Goal: Navigation & Orientation: Find specific page/section

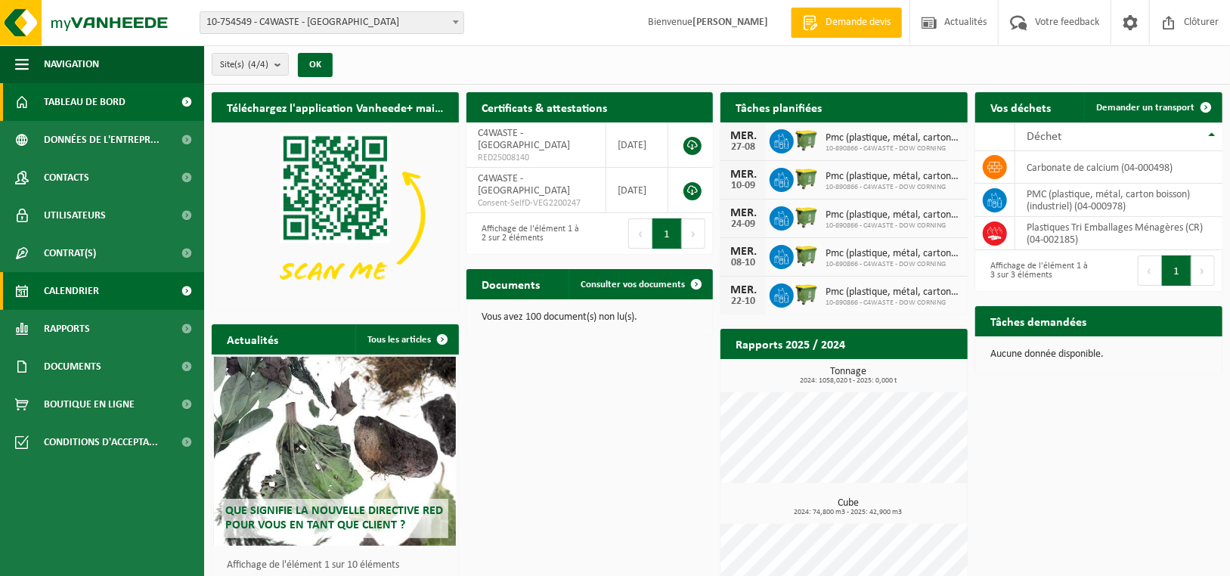
click at [68, 290] on span "Calendrier" at bounding box center [71, 291] width 55 height 38
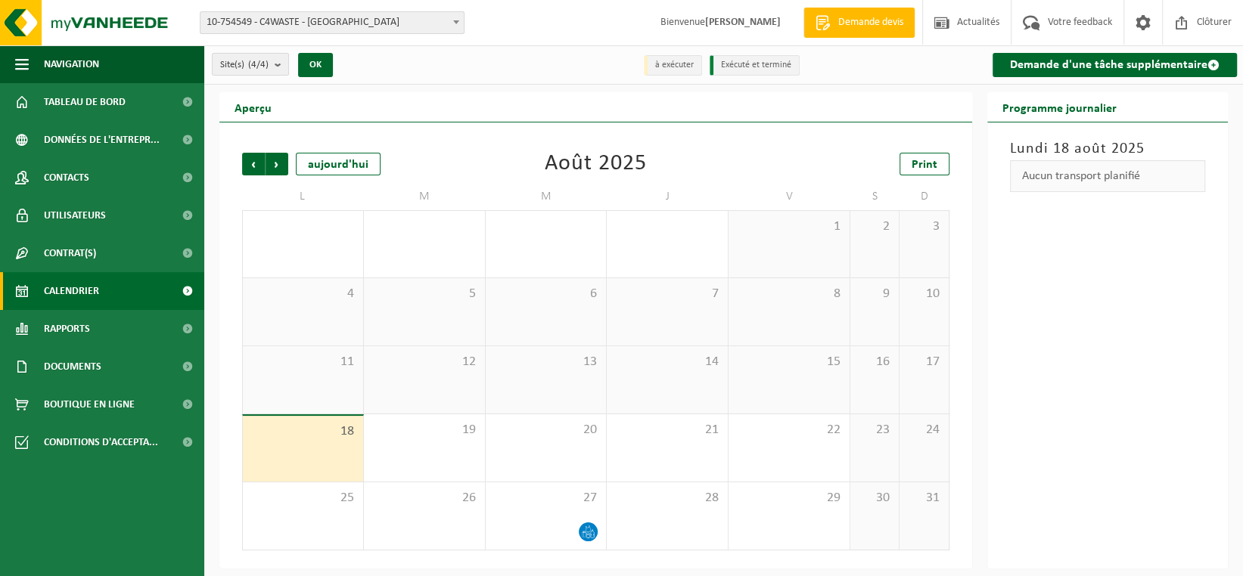
click at [98, 290] on link "Calendrier" at bounding box center [102, 291] width 204 height 38
click at [111, 100] on span "Tableau de bord" at bounding box center [85, 102] width 82 height 38
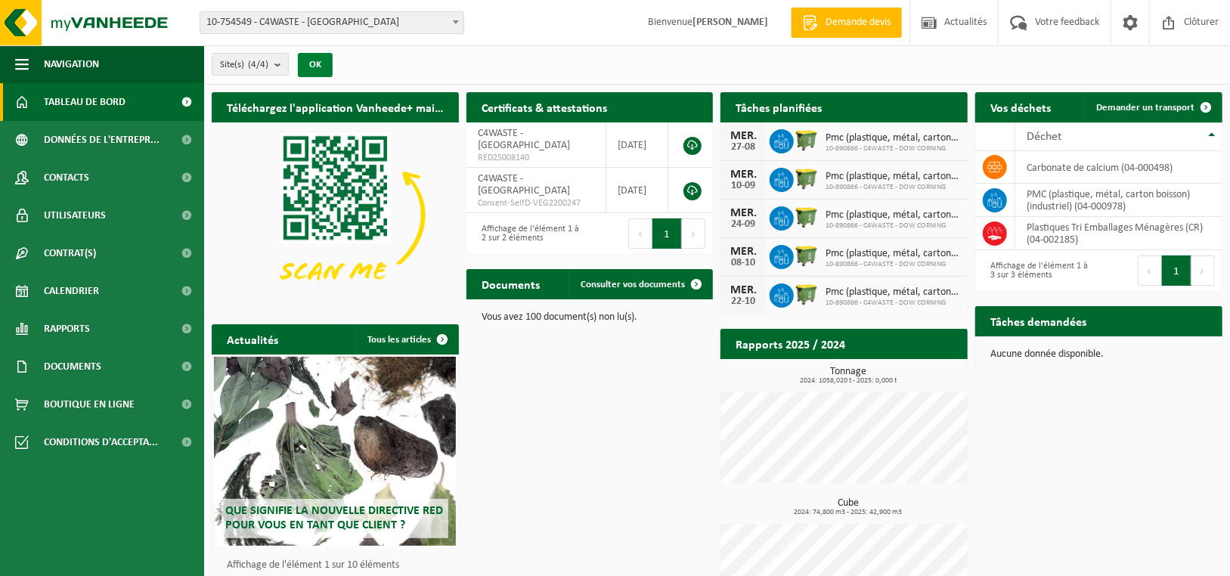
click at [315, 61] on button "OK" at bounding box center [315, 65] width 35 height 24
